Goal: Obtain resource: Obtain resource

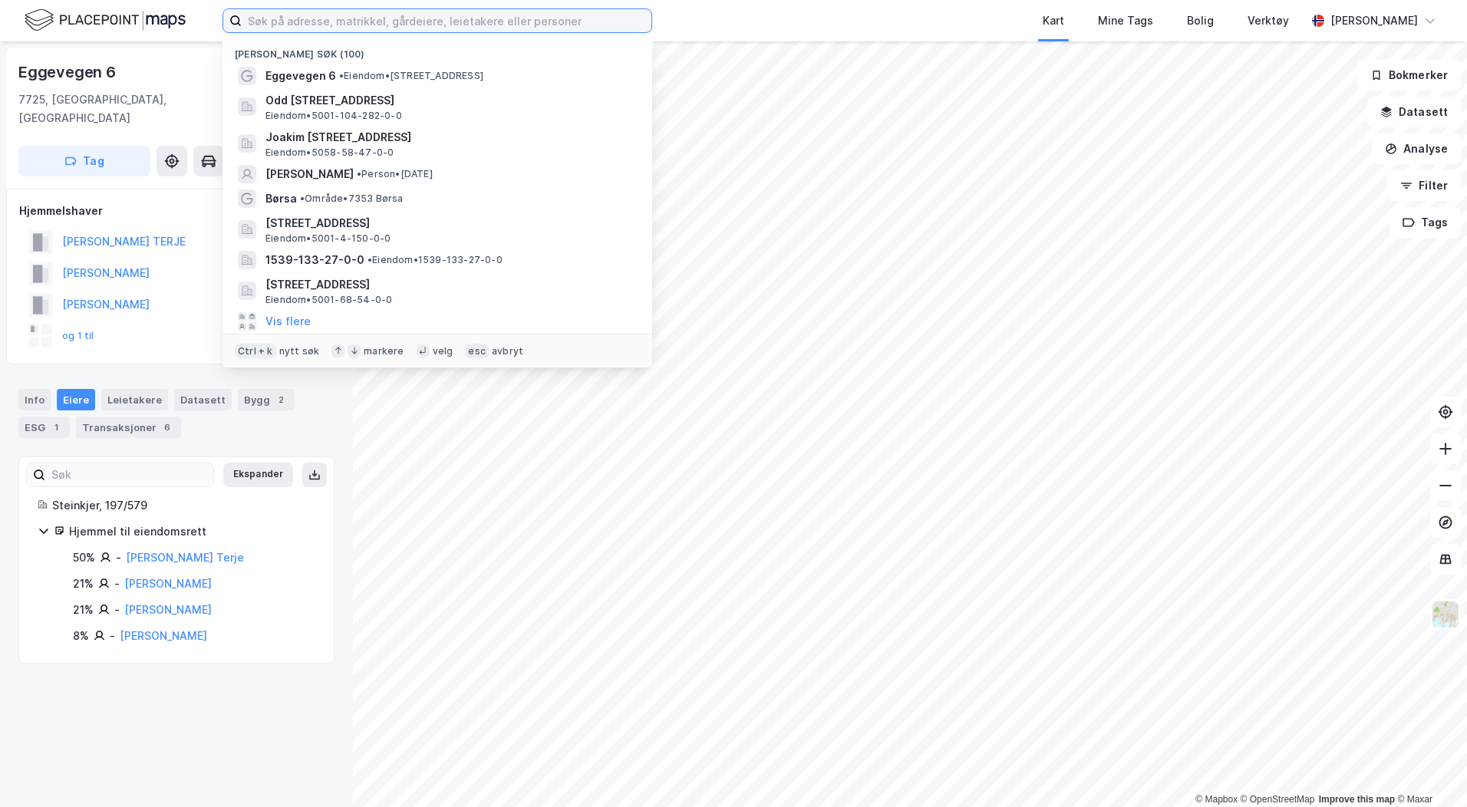
click at [364, 16] on input at bounding box center [447, 20] width 410 height 23
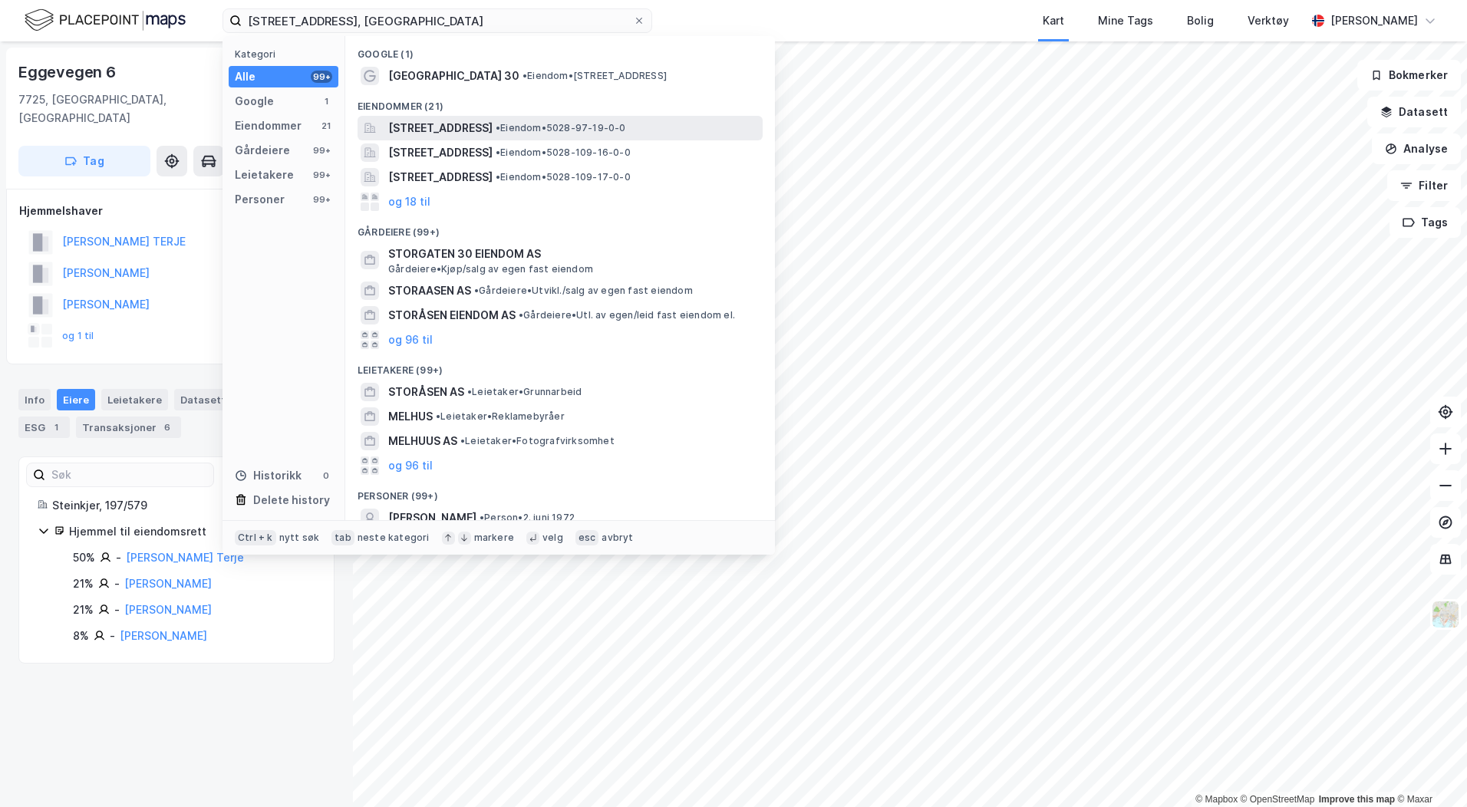
click at [426, 126] on span "[STREET_ADDRESS]" at bounding box center [440, 128] width 104 height 18
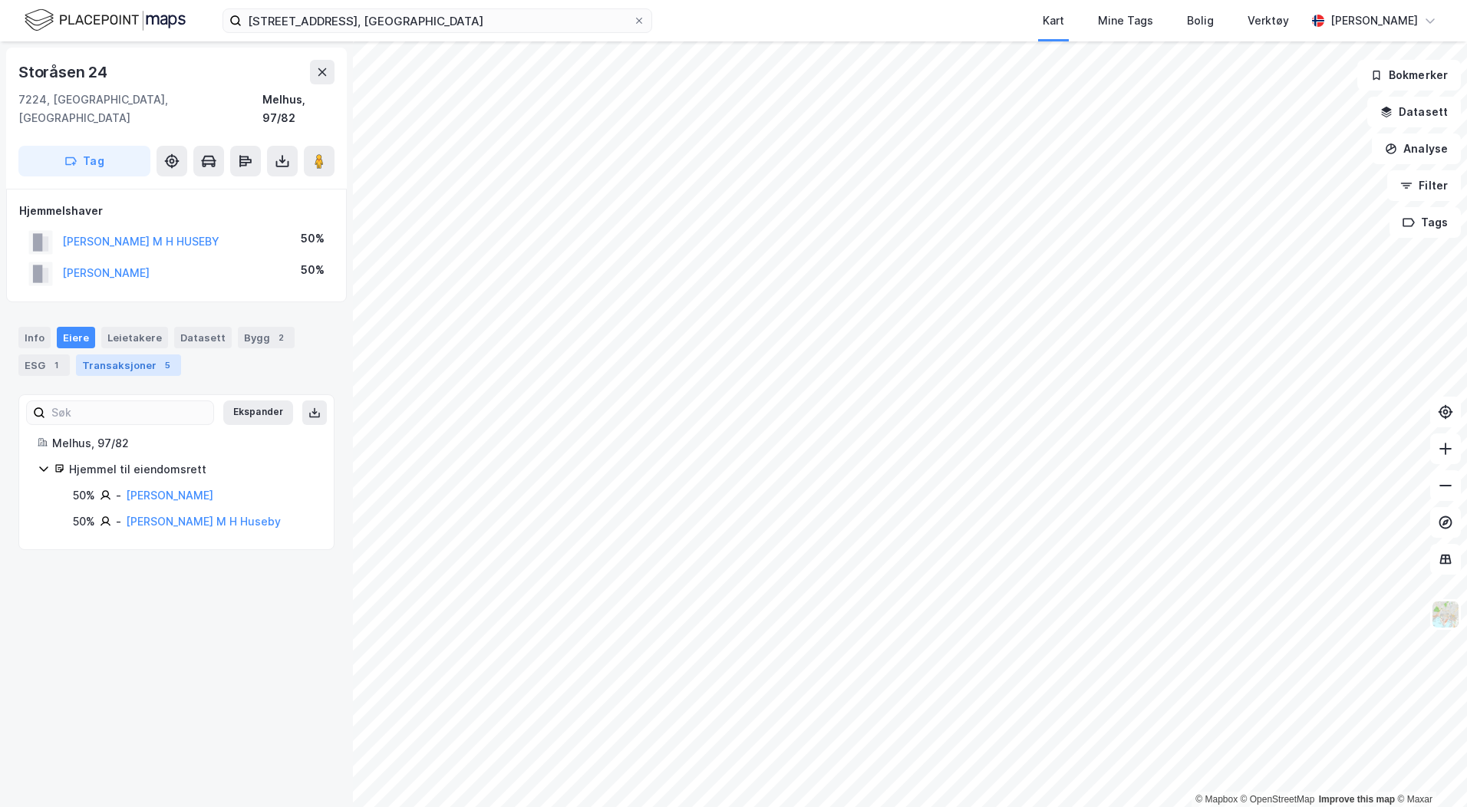
click at [105, 355] on div "Transaksjoner 5" at bounding box center [128, 365] width 105 height 21
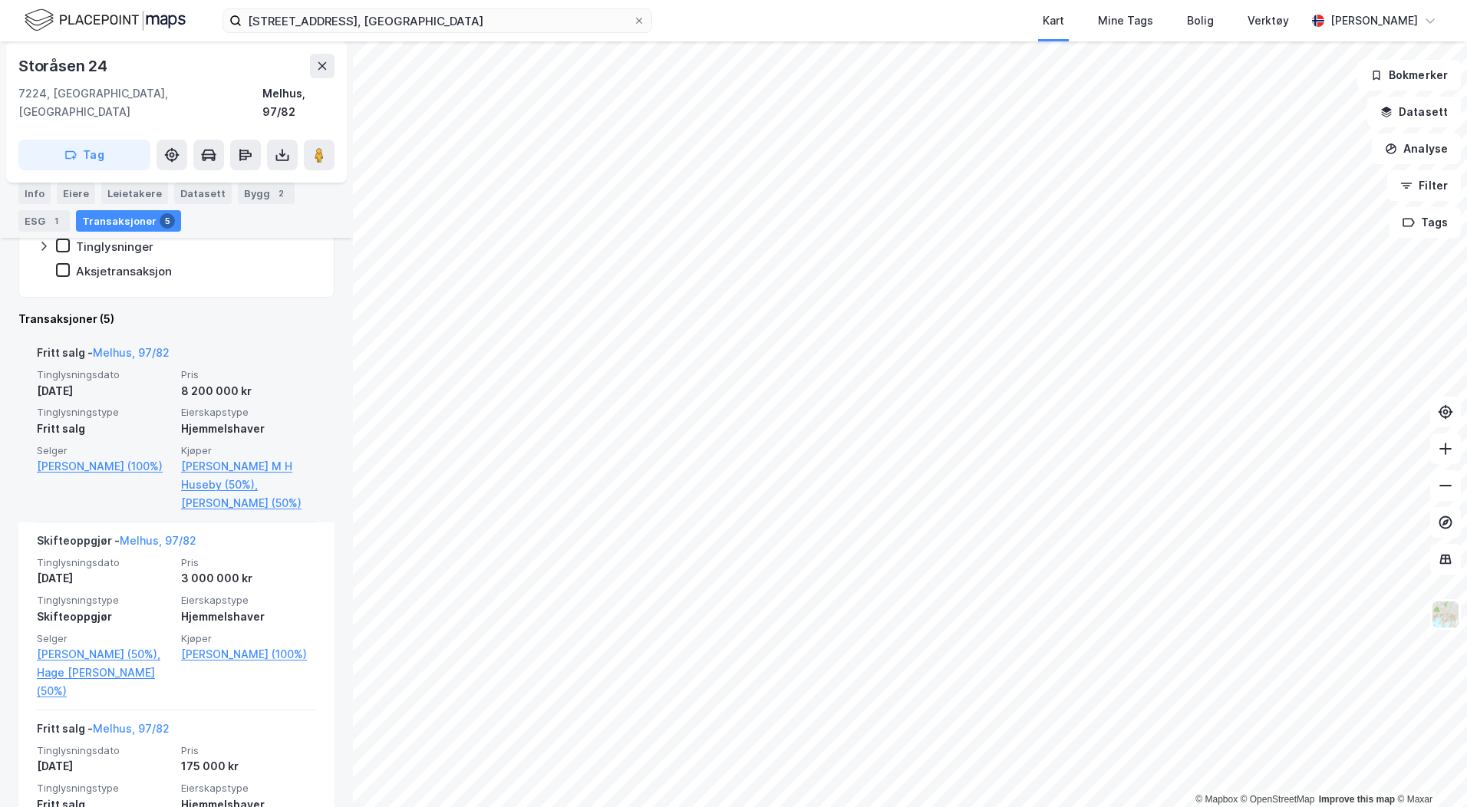
scroll to position [307, 0]
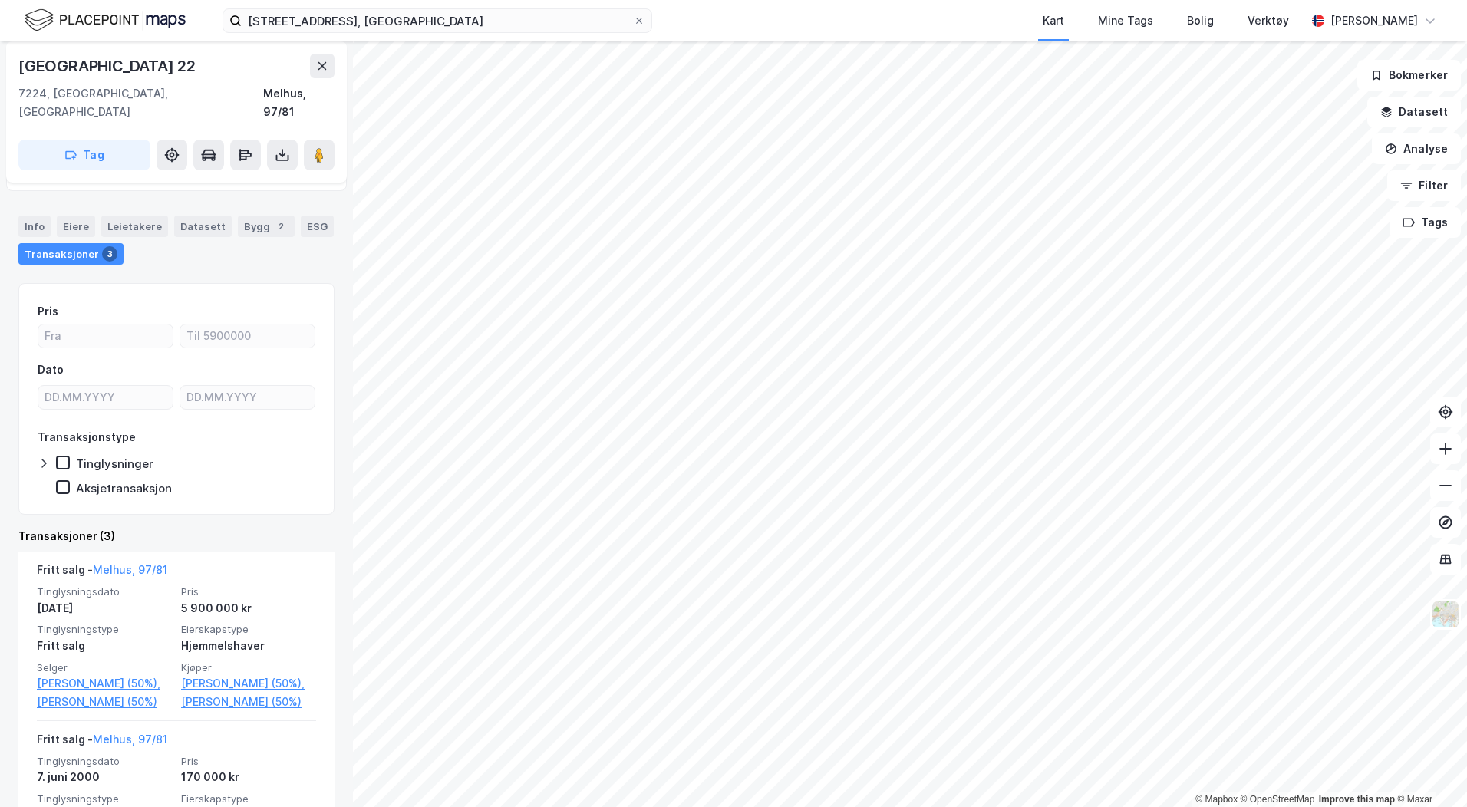
scroll to position [77, 0]
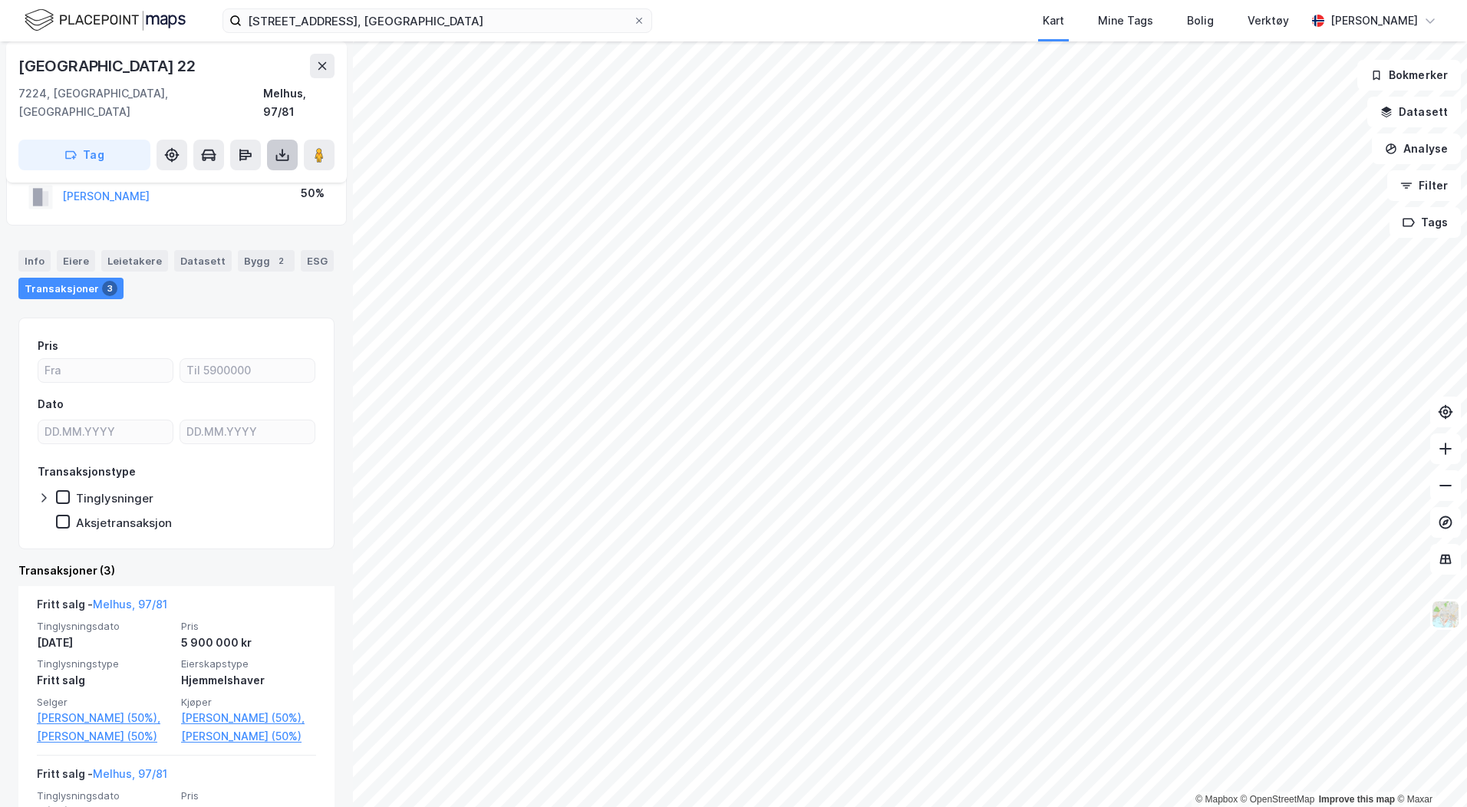
click at [286, 147] on icon at bounding box center [282, 154] width 15 height 15
click at [246, 180] on div "Last ned grunnbok" at bounding box center [206, 186] width 89 height 12
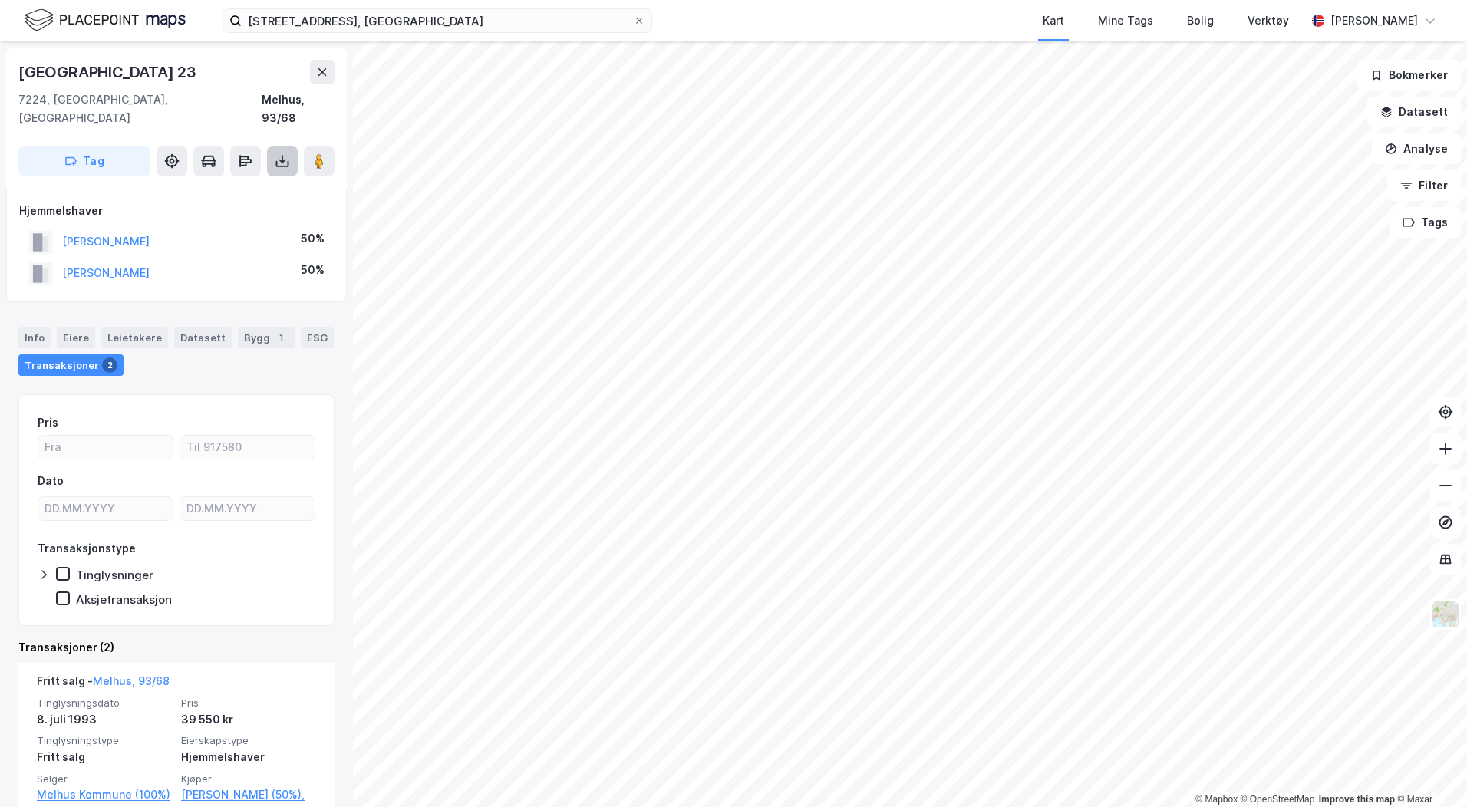
click at [282, 154] on button at bounding box center [282, 161] width 31 height 31
click at [266, 182] on div "Last ned grunnbok" at bounding box center [215, 192] width 163 height 25
click at [367, 27] on input "[STREET_ADDRESS], [GEOGRAPHIC_DATA]" at bounding box center [437, 20] width 391 height 23
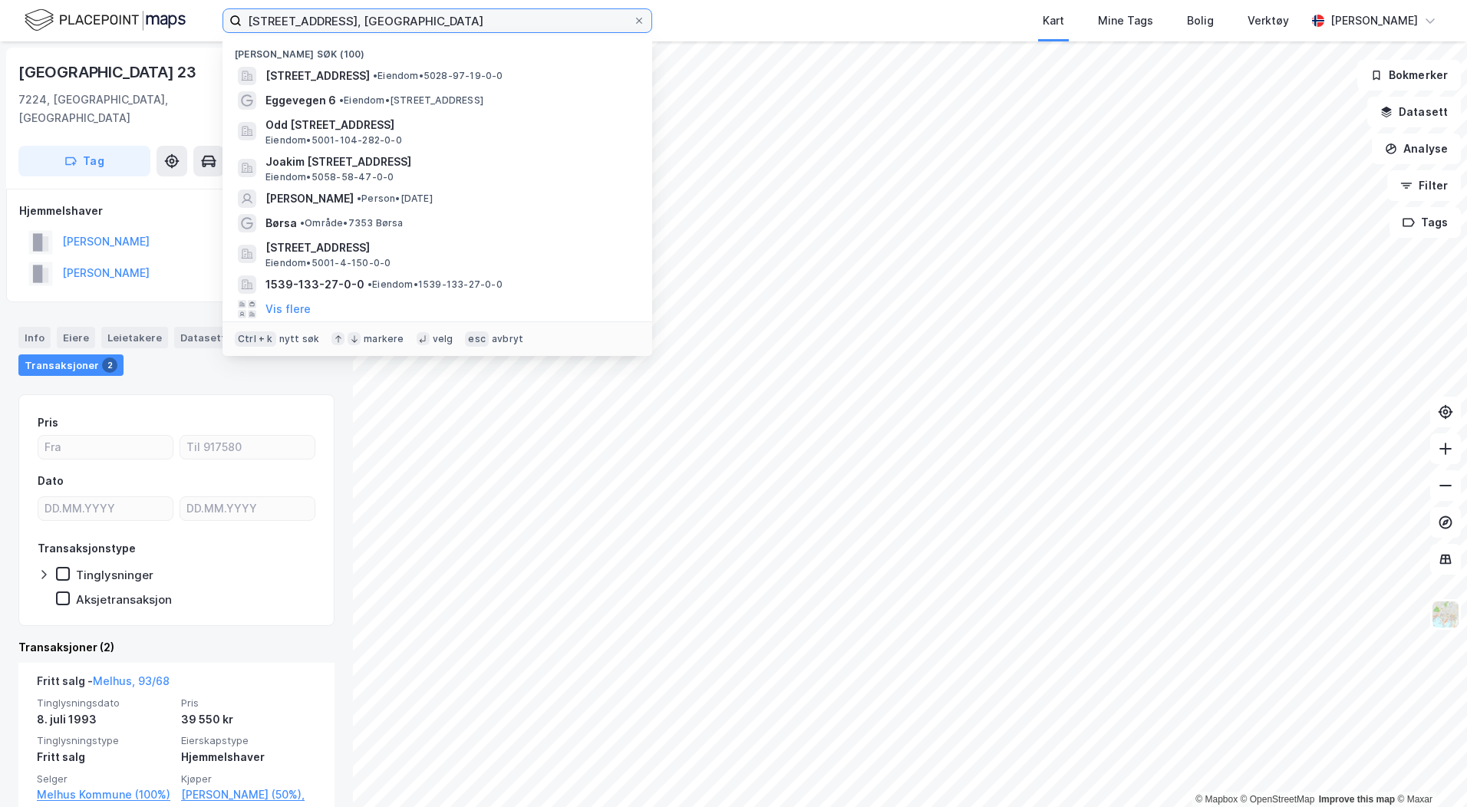
click at [367, 27] on input "[STREET_ADDRESS], [GEOGRAPHIC_DATA]" at bounding box center [437, 20] width 391 height 23
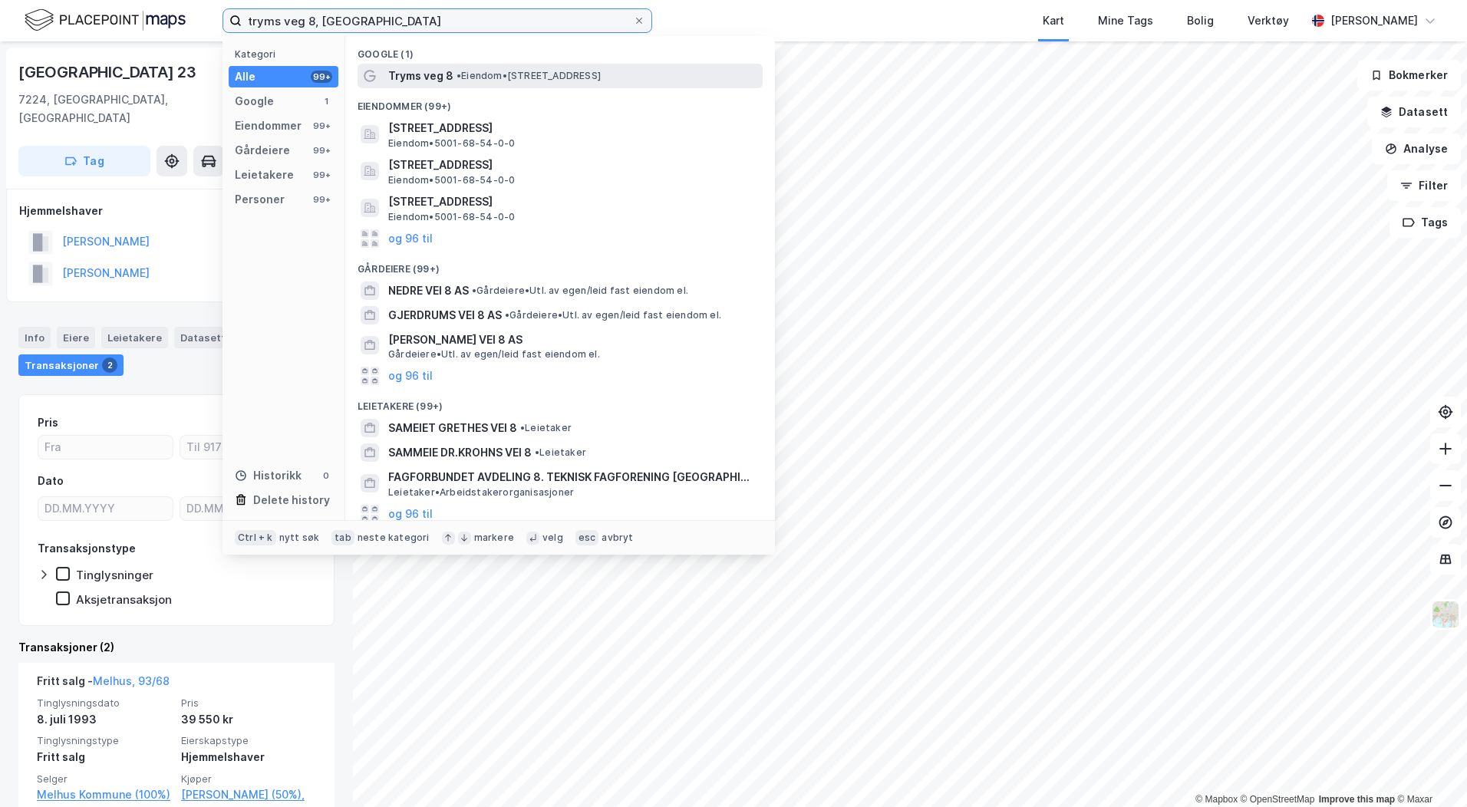
type input "tryms veg 8, [GEOGRAPHIC_DATA]"
click at [410, 70] on span "Tryms veg 8" at bounding box center [420, 76] width 65 height 18
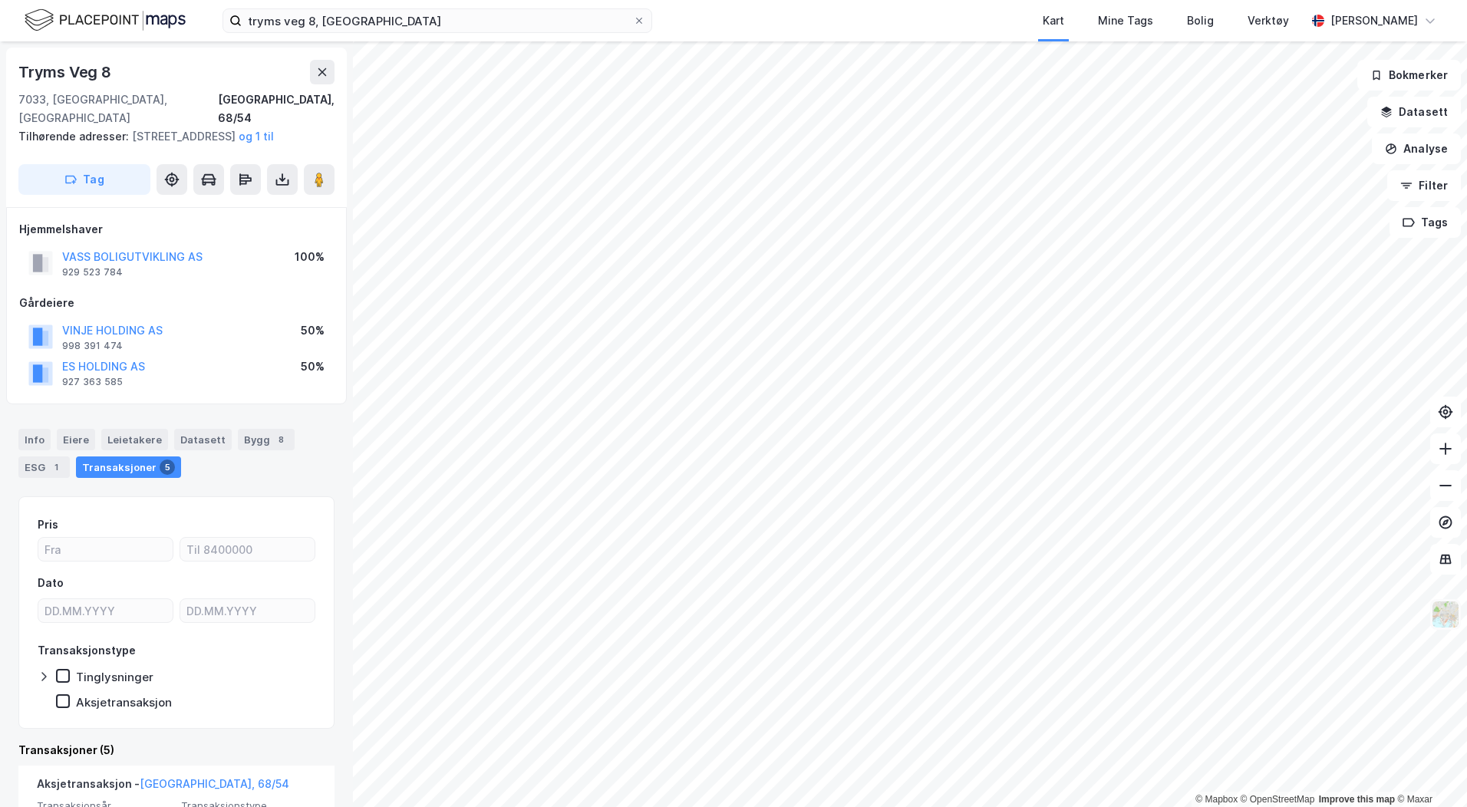
click at [1443, 616] on img at bounding box center [1445, 614] width 29 height 29
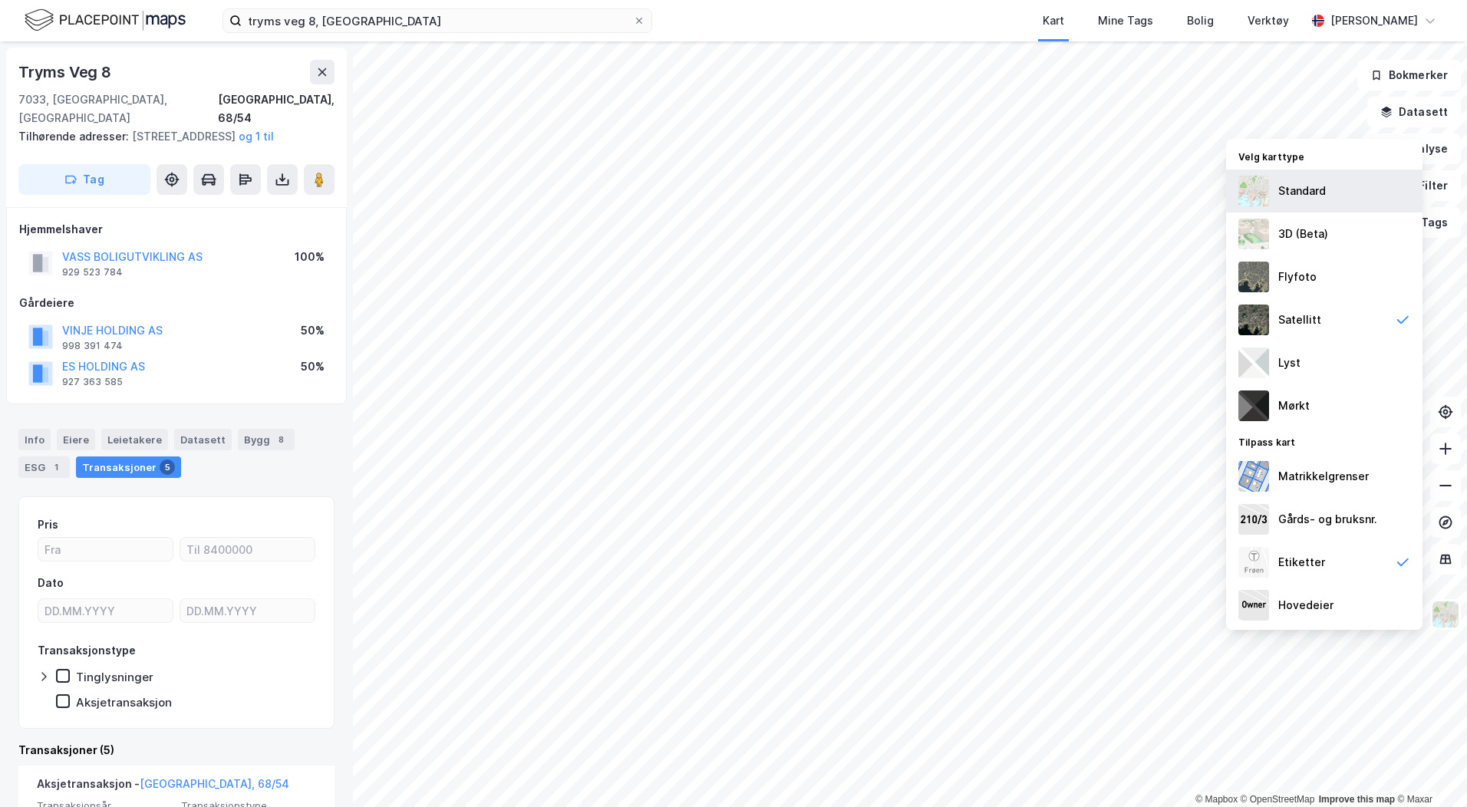
click at [1329, 203] on div "Standard" at bounding box center [1324, 191] width 196 height 43
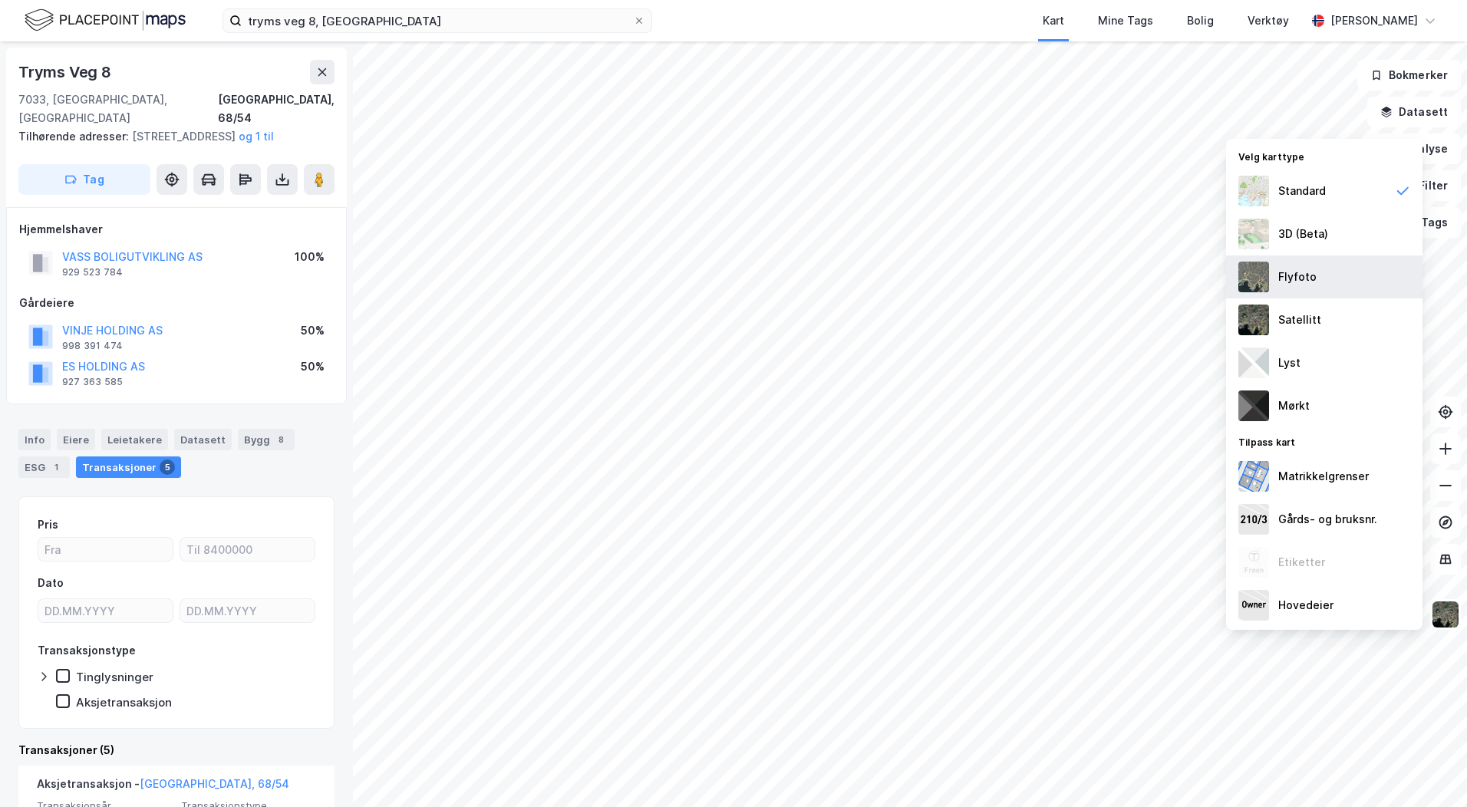
click at [1310, 283] on div "Flyfoto" at bounding box center [1298, 277] width 38 height 18
